Goal: Task Accomplishment & Management: Manage account settings

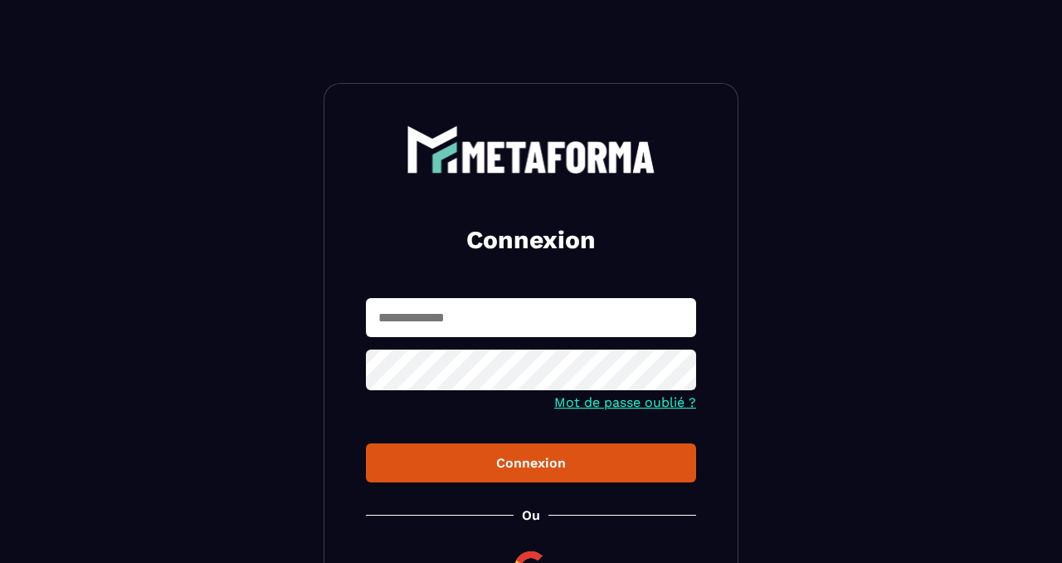
type input "**********"
click at [548, 473] on button "Connexion" at bounding box center [531, 462] width 330 height 39
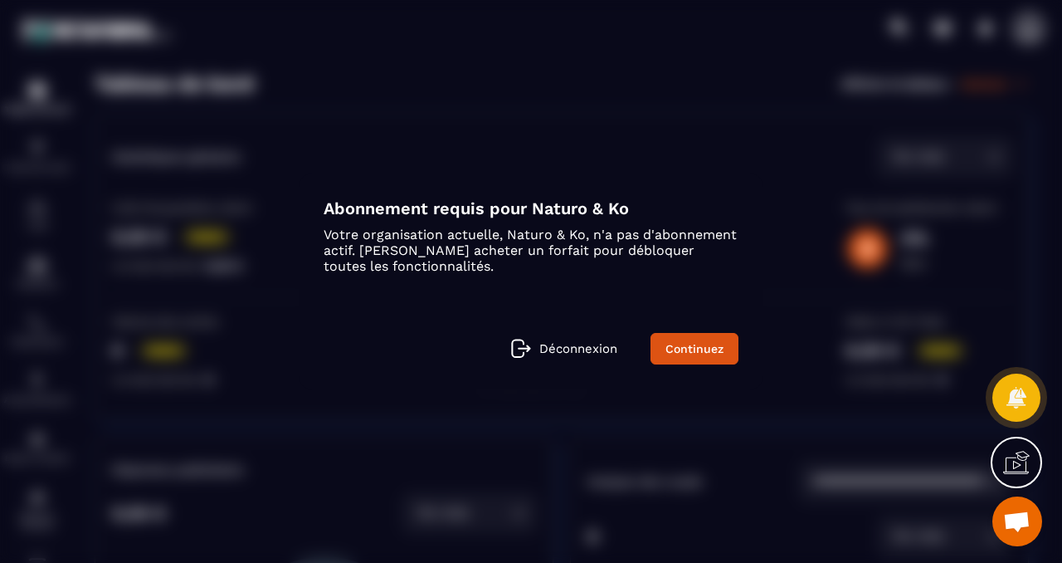
click at [474, 144] on div "Modal window" at bounding box center [531, 281] width 1062 height 563
click at [1006, 455] on icon at bounding box center [1016, 462] width 27 height 27
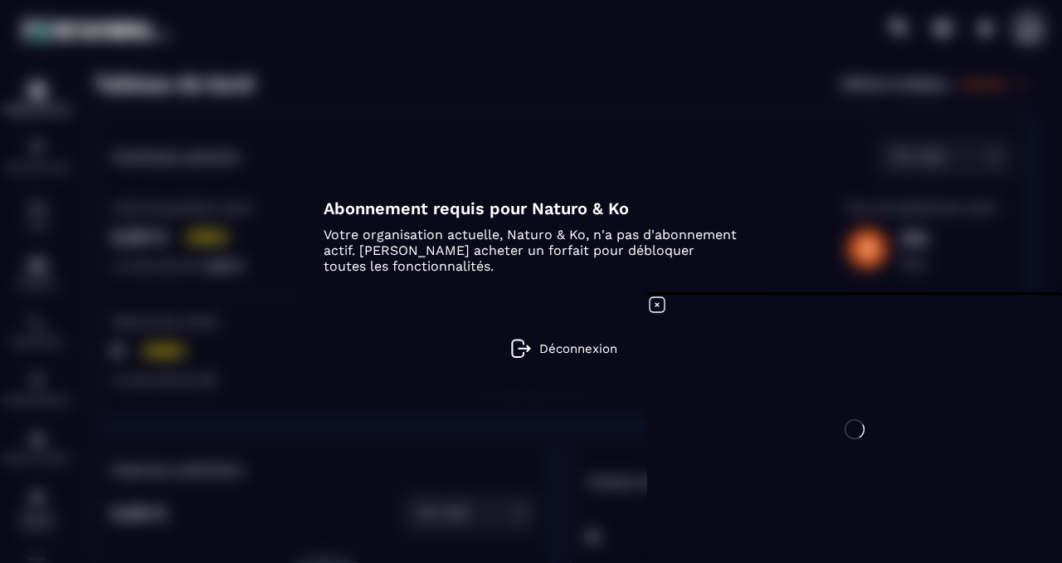
click at [658, 307] on div at bounding box center [854, 429] width 415 height 268
click at [657, 304] on icon at bounding box center [657, 304] width 15 height 15
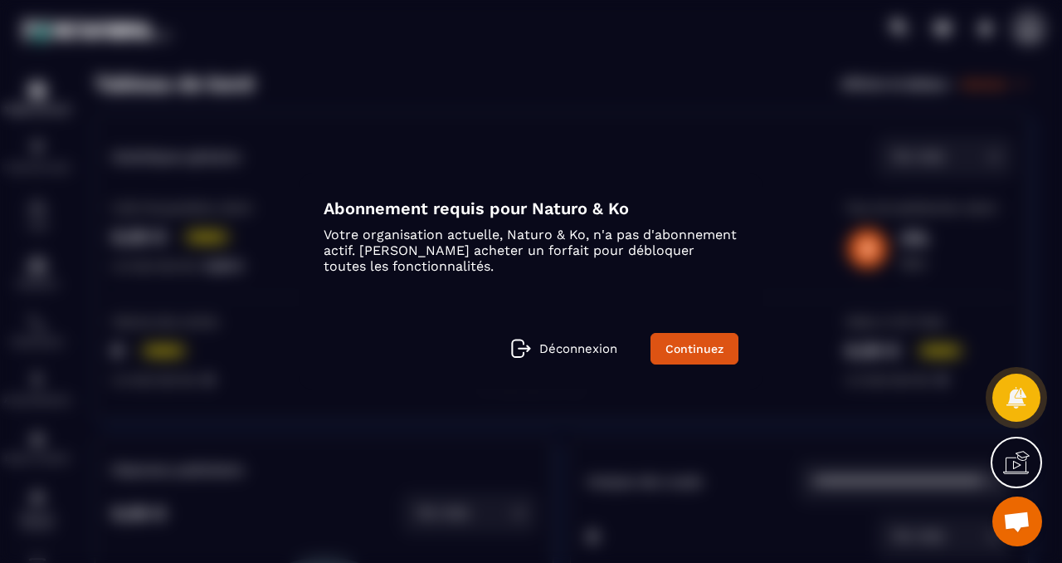
click at [1029, 517] on span "Ouvrir le chat" at bounding box center [1016, 522] width 27 height 23
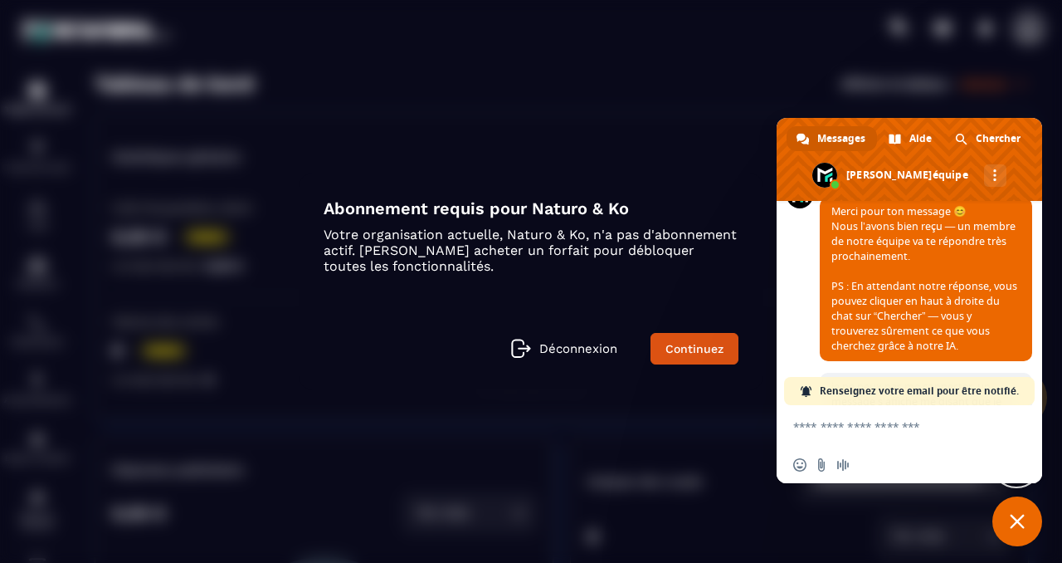
scroll to position [2497, 0]
